Goal: Task Accomplishment & Management: Manage account settings

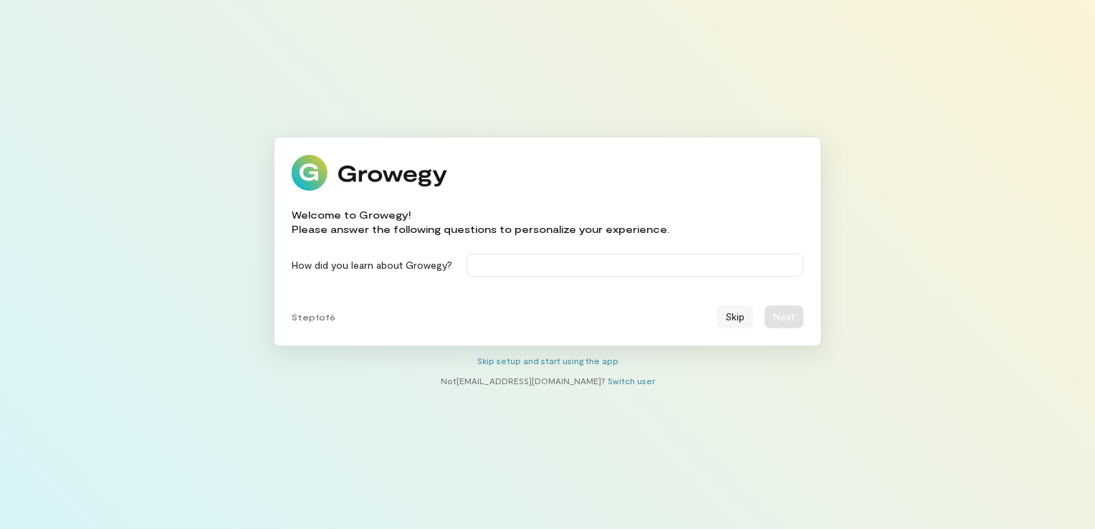
click at [738, 308] on button "Skip" at bounding box center [735, 316] width 37 height 23
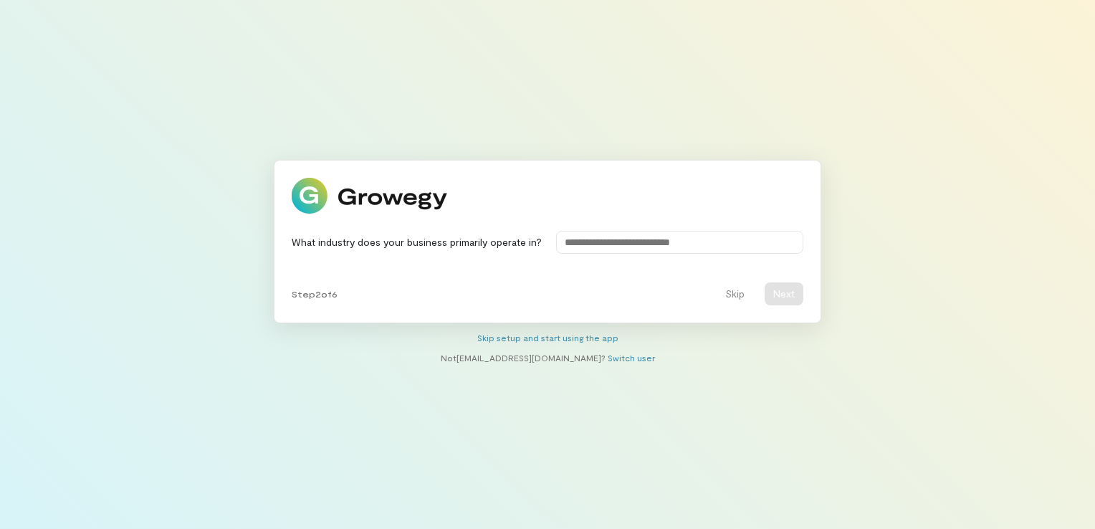
click at [738, 308] on div "What industry does your business primarily operate in? Step 2 of 6 Skip Next" at bounding box center [548, 241] width 548 height 163
click at [737, 297] on button "Skip" at bounding box center [735, 293] width 37 height 23
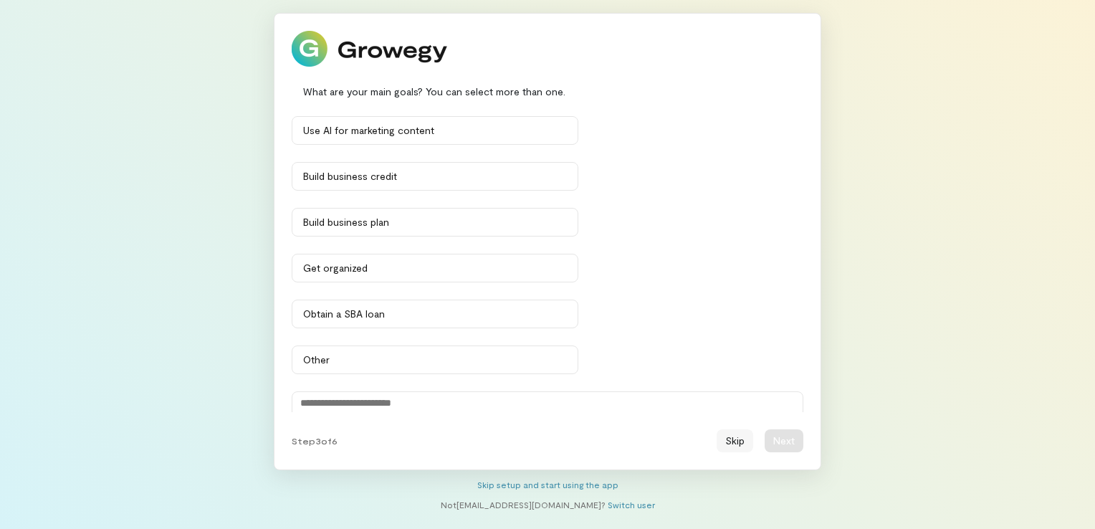
click at [730, 443] on button "Skip" at bounding box center [735, 440] width 37 height 23
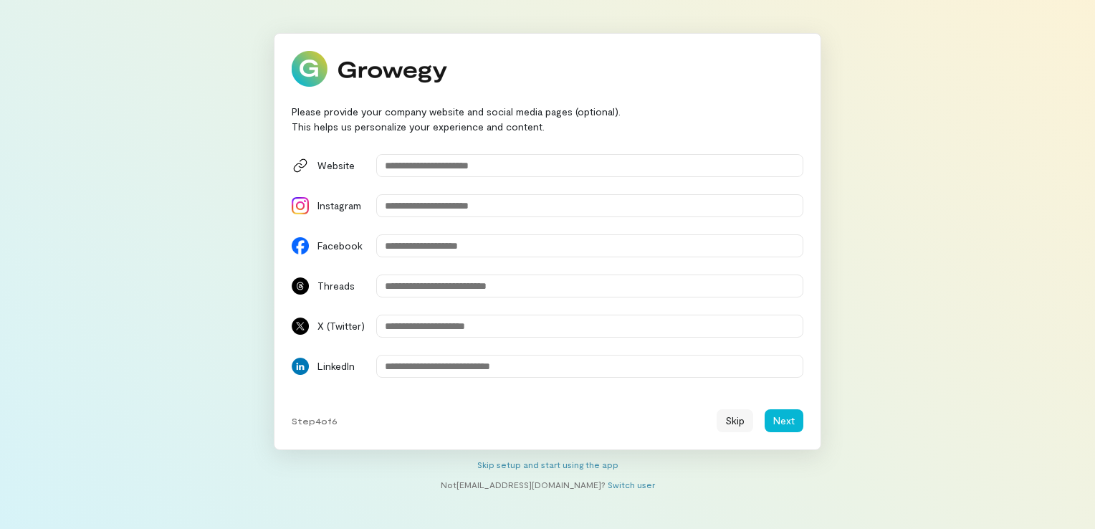
click at [737, 424] on button "Skip" at bounding box center [735, 420] width 37 height 23
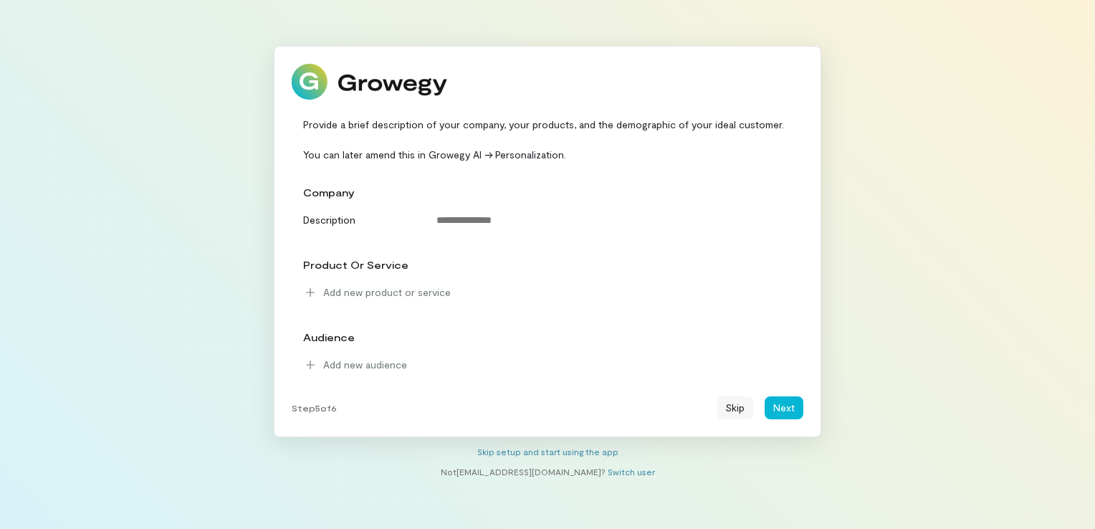
click at [737, 418] on button "Skip" at bounding box center [735, 407] width 37 height 23
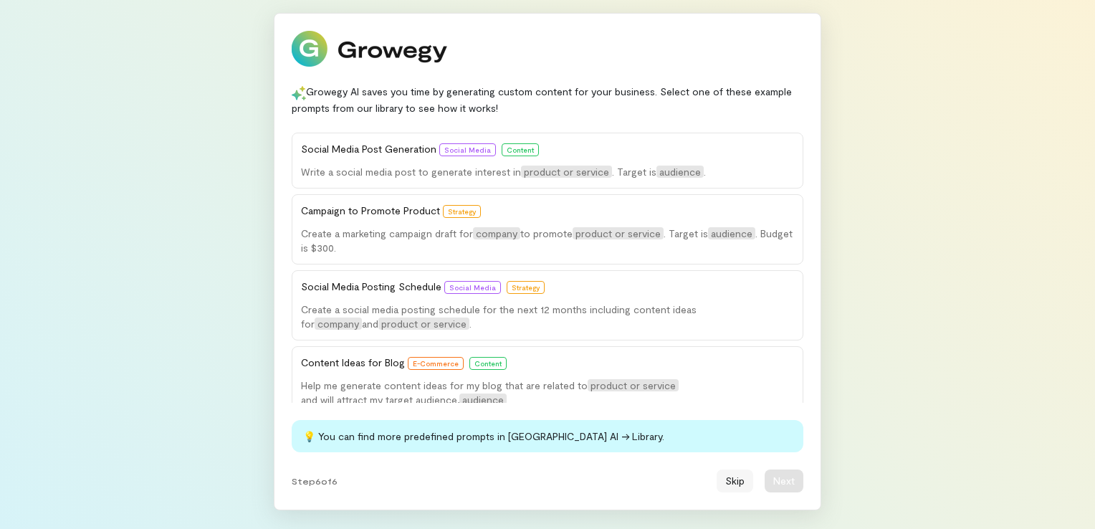
click at [731, 483] on button "Skip" at bounding box center [735, 480] width 37 height 23
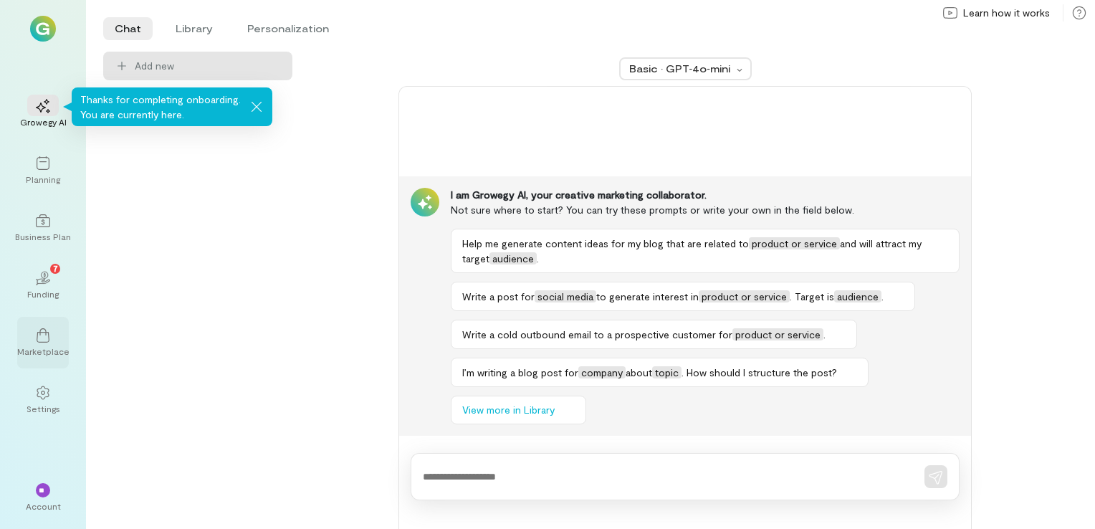
click at [43, 350] on div "Marketplace" at bounding box center [43, 350] width 52 height 11
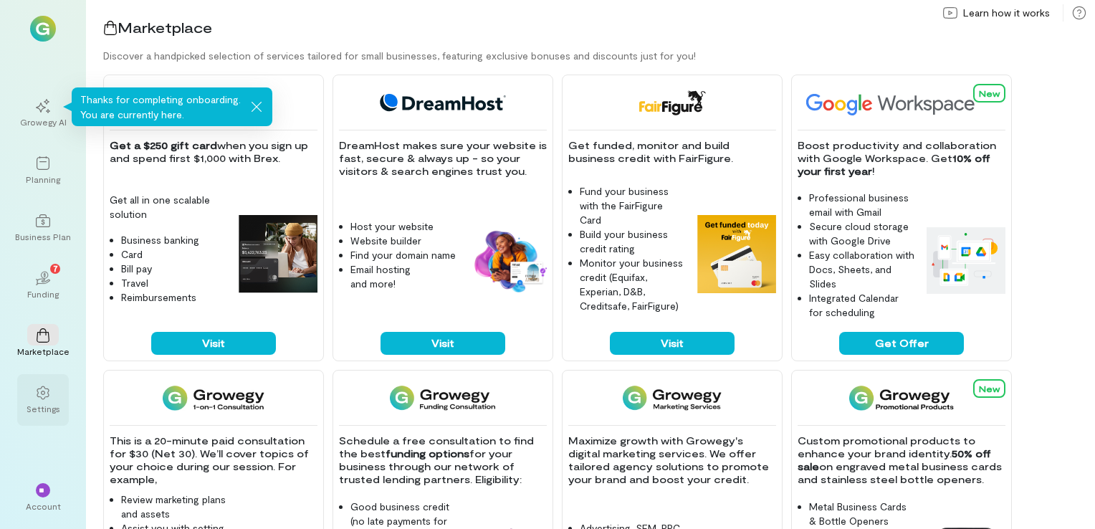
click at [42, 393] on icon at bounding box center [43, 393] width 14 height 14
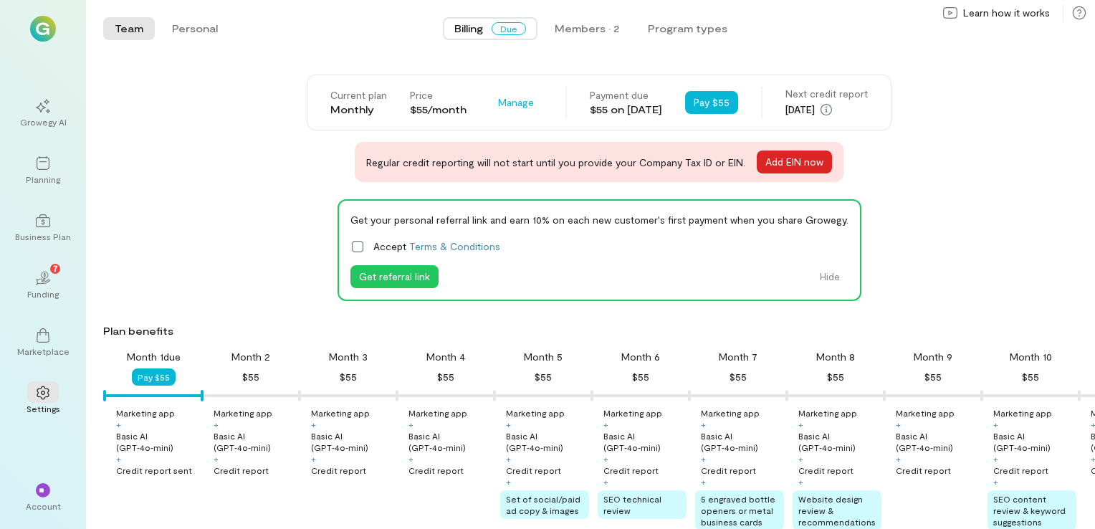
click at [763, 165] on button "Add EIN now" at bounding box center [794, 162] width 75 height 23
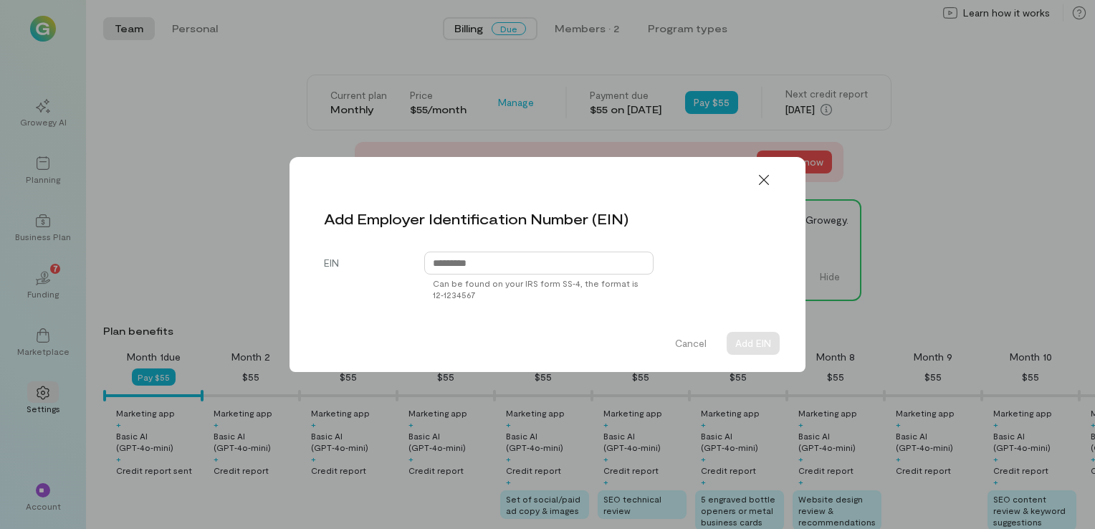
click at [605, 262] on input "text" at bounding box center [538, 263] width 229 height 23
type input "**********"
click at [739, 346] on button "Add EIN" at bounding box center [753, 343] width 53 height 23
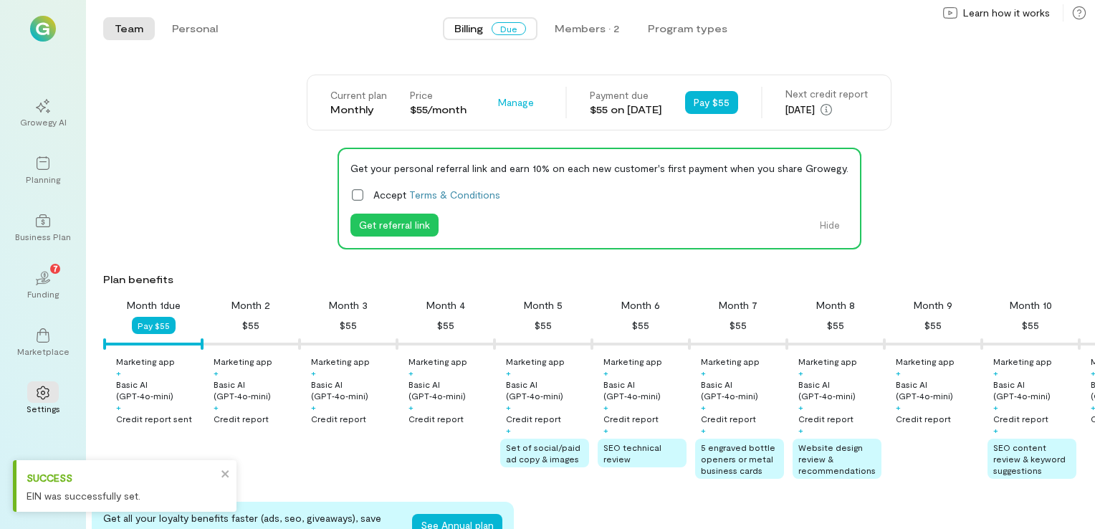
click at [353, 194] on icon at bounding box center [357, 195] width 14 height 14
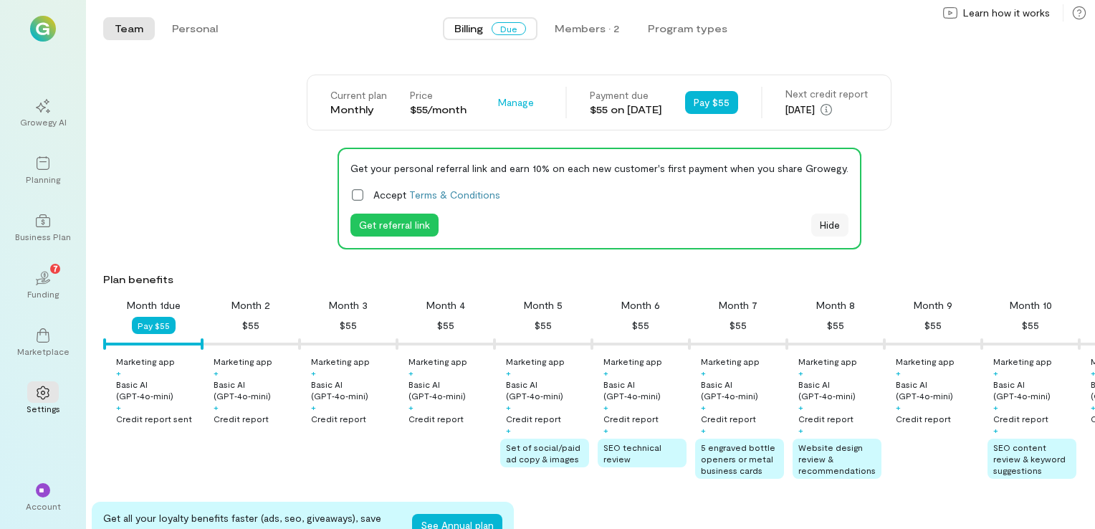
click at [828, 226] on button "Hide" at bounding box center [829, 225] width 37 height 23
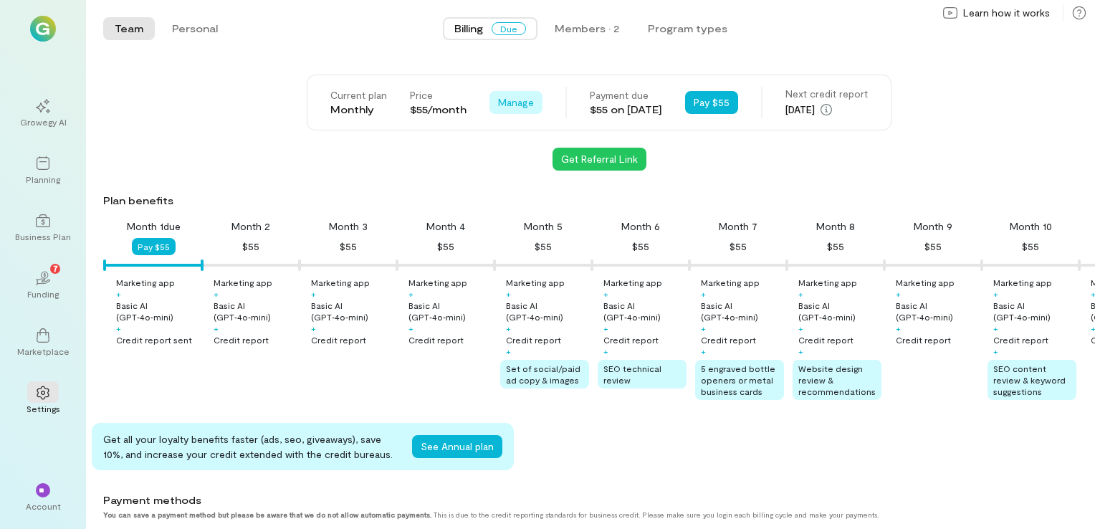
click at [504, 102] on span "Manage" at bounding box center [516, 102] width 36 height 14
click at [522, 161] on span "Cancel plan" at bounding box center [558, 162] width 73 height 14
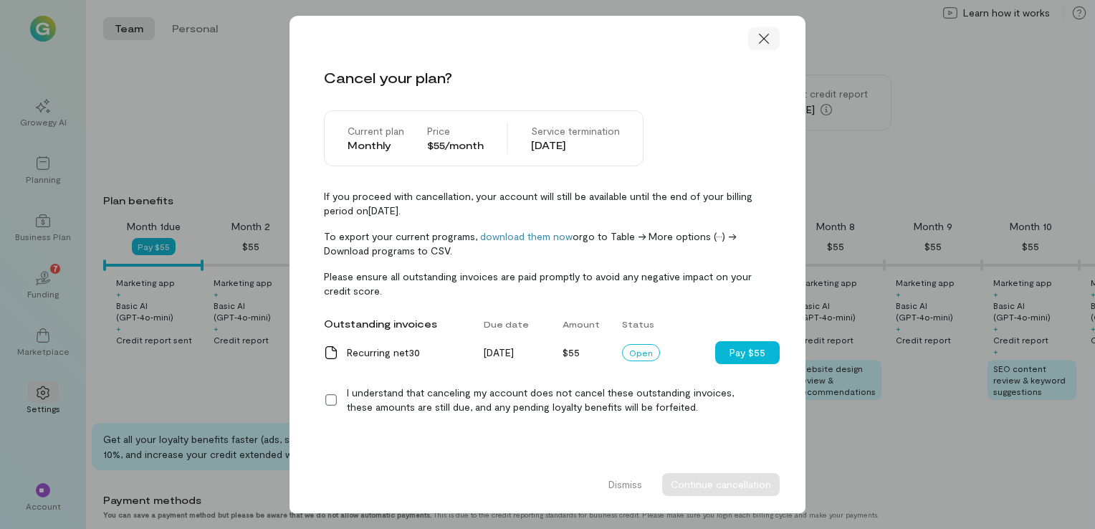
click at [762, 36] on icon at bounding box center [764, 39] width 14 height 14
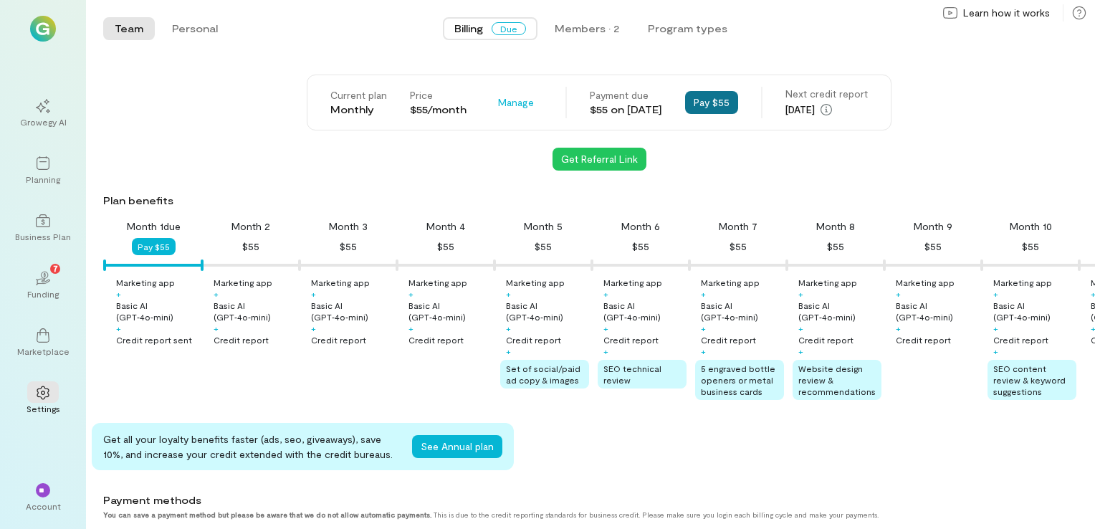
click at [717, 97] on button "Pay $55" at bounding box center [711, 102] width 53 height 23
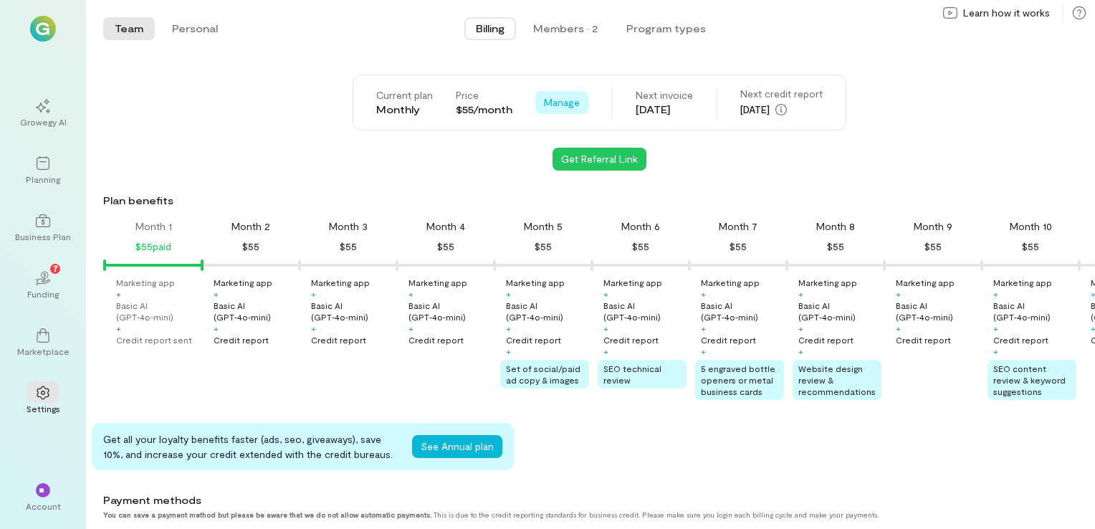
click at [553, 101] on span "Manage" at bounding box center [562, 102] width 36 height 14
click at [457, 157] on div "Get Referral Link" at bounding box center [599, 159] width 992 height 23
